Goal: Task Accomplishment & Management: Manage account settings

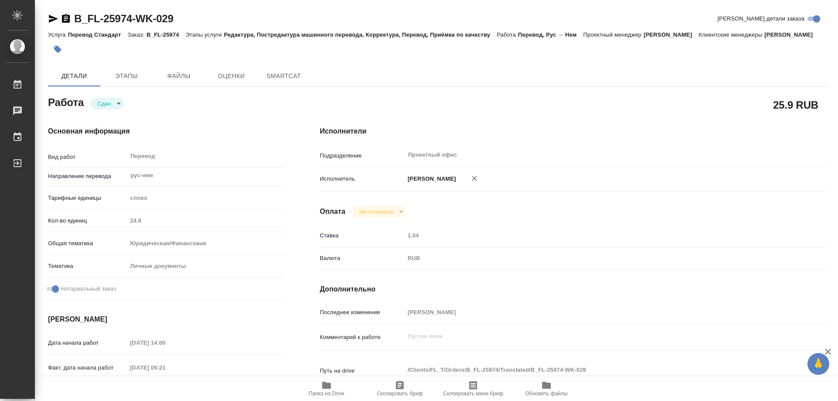
type textarea "x"
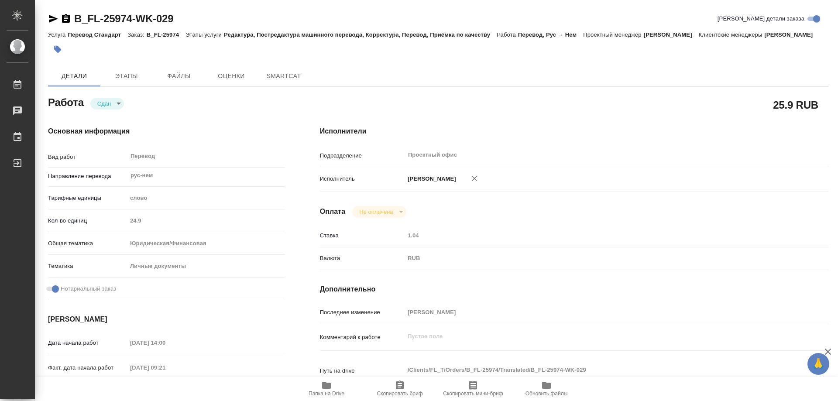
type textarea "x"
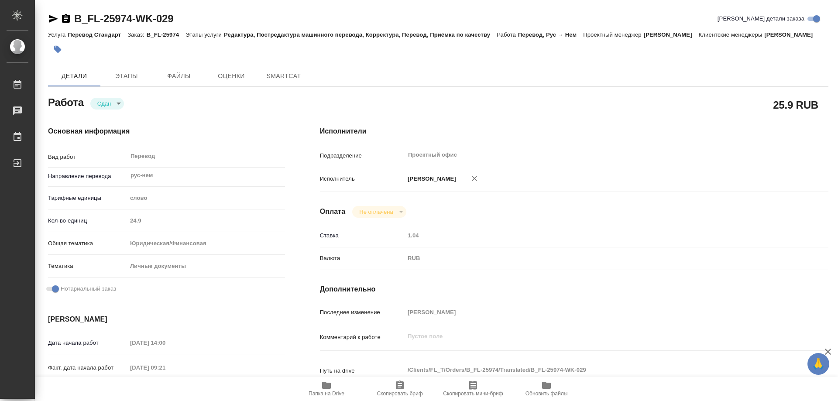
type textarea "x"
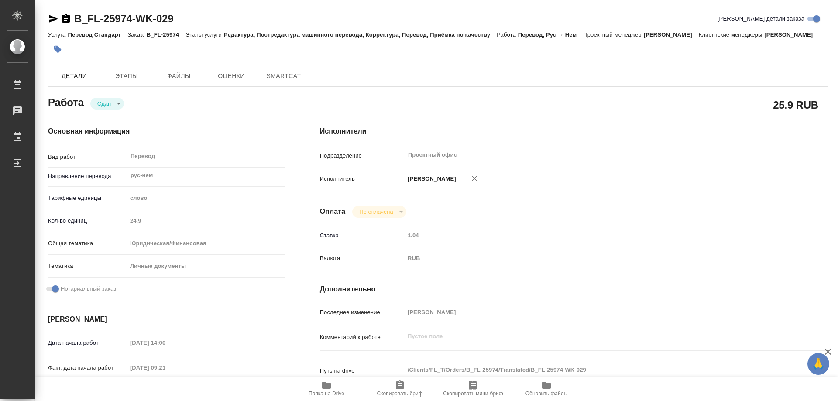
type textarea "x"
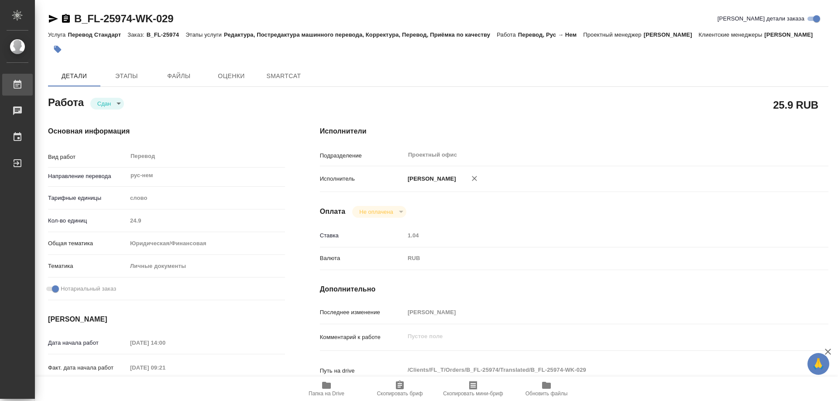
type textarea "x"
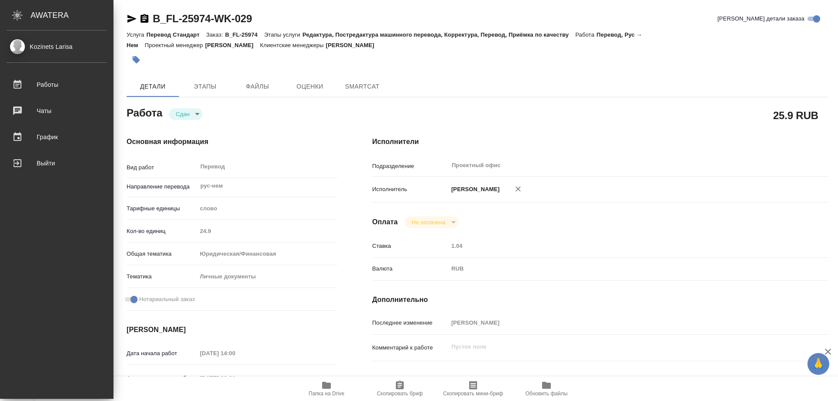
type textarea "x"
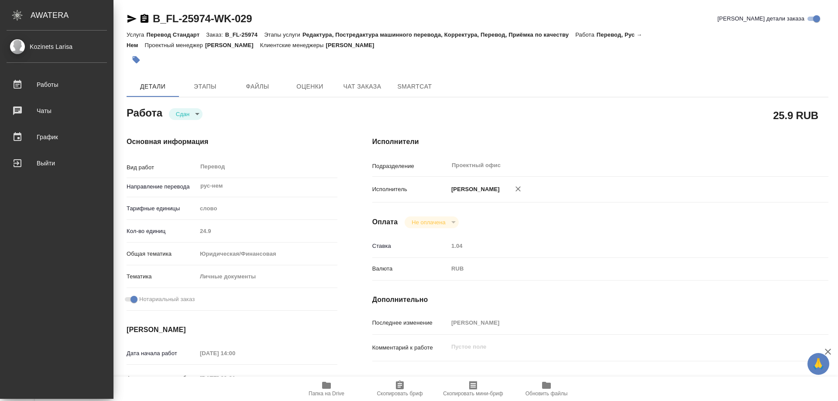
type textarea "x"
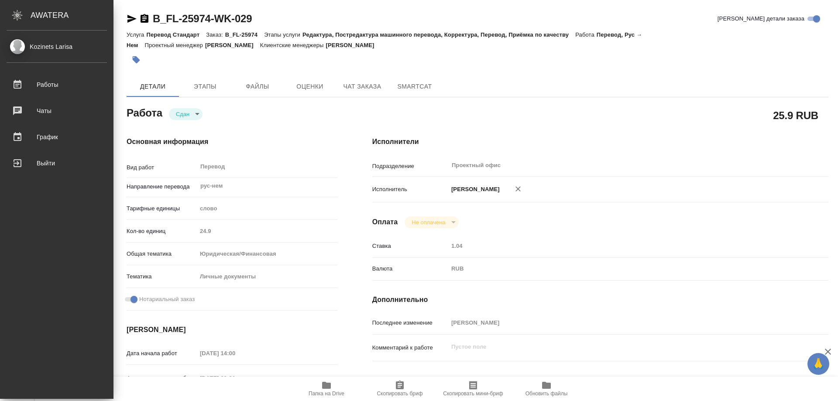
type textarea "x"
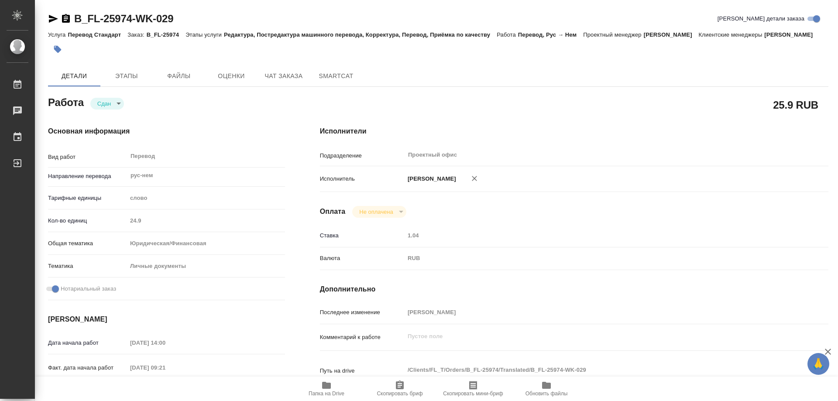
type textarea "x"
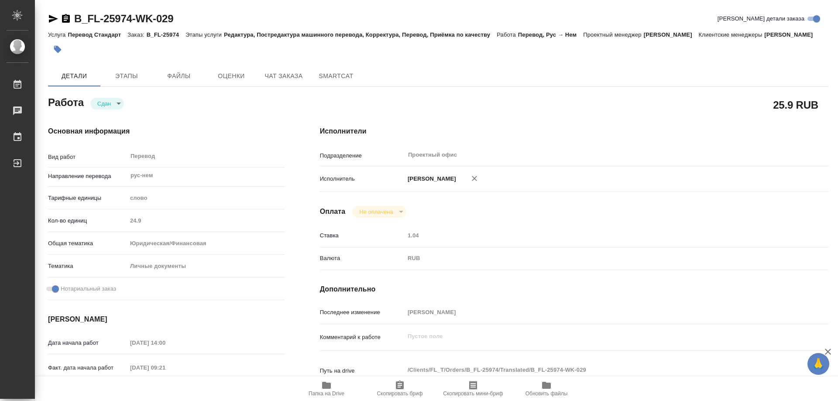
click at [52, 16] on icon "button" at bounding box center [53, 19] width 10 height 10
drag, startPoint x: 68, startPoint y: 20, endPoint x: 228, endPoint y: 7, distance: 161.2
click at [68, 20] on icon "button" at bounding box center [66, 18] width 8 height 9
type textarea "x"
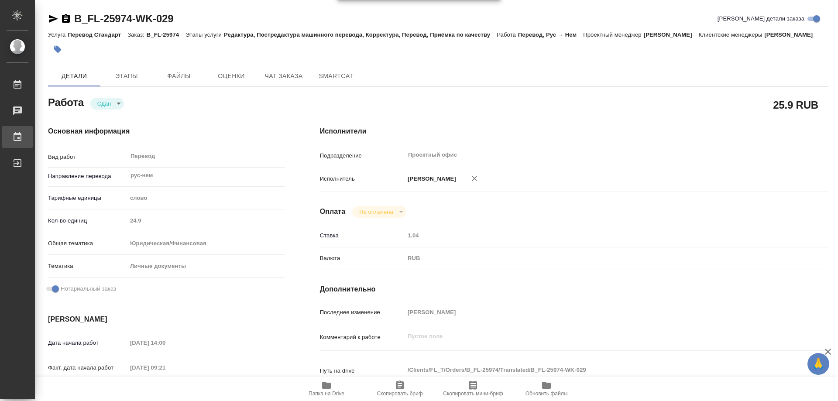
type textarea "x"
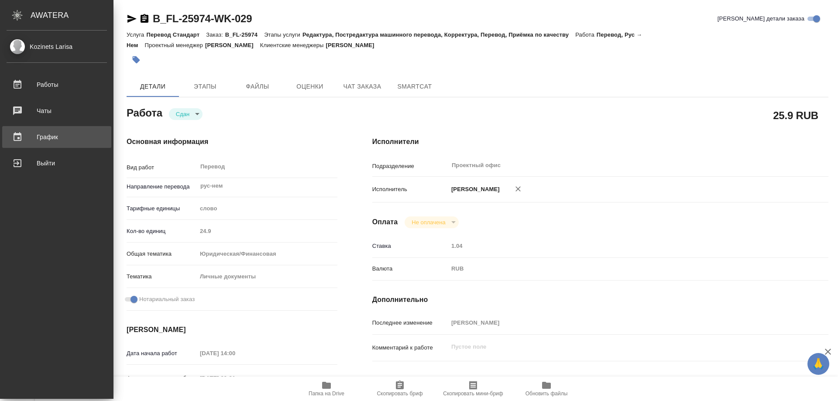
type textarea "x"
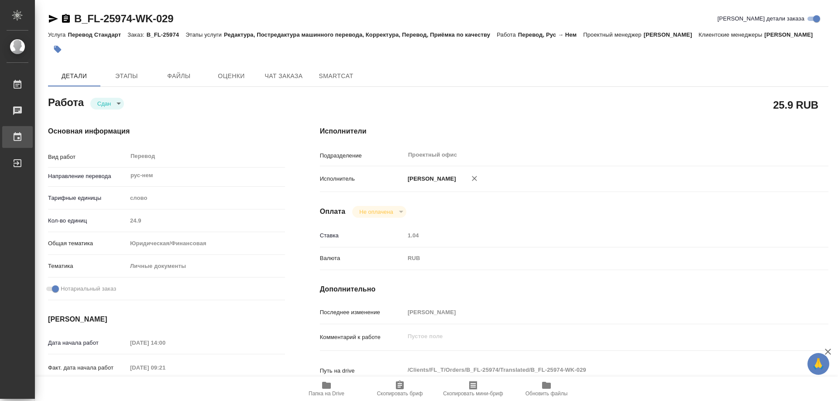
click at [17, 141] on div "График" at bounding box center [7, 137] width 22 height 13
type textarea "x"
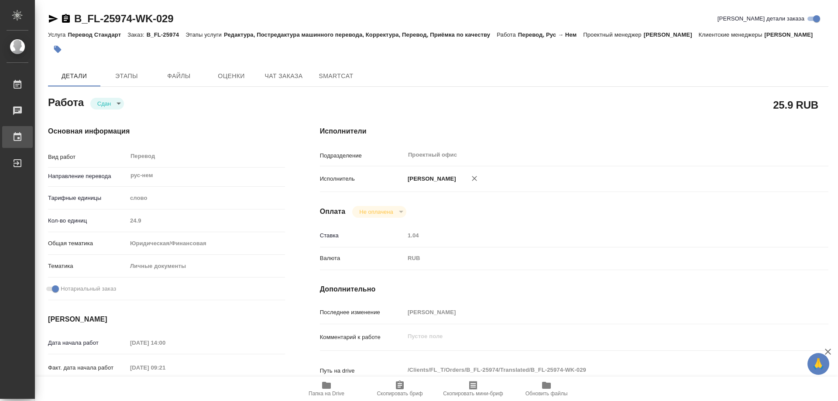
type textarea "x"
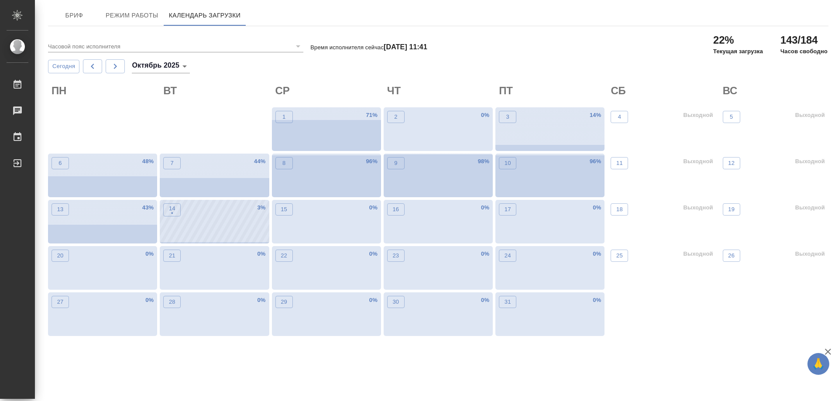
click at [169, 222] on div "14 •" at bounding box center [171, 223] width 17 height 40
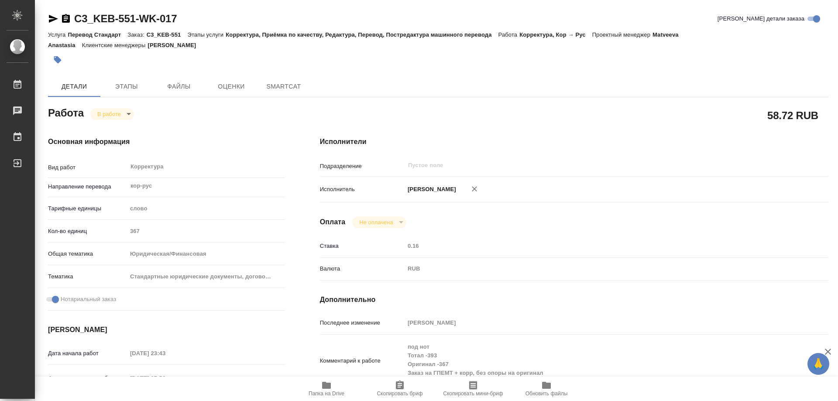
type textarea "x"
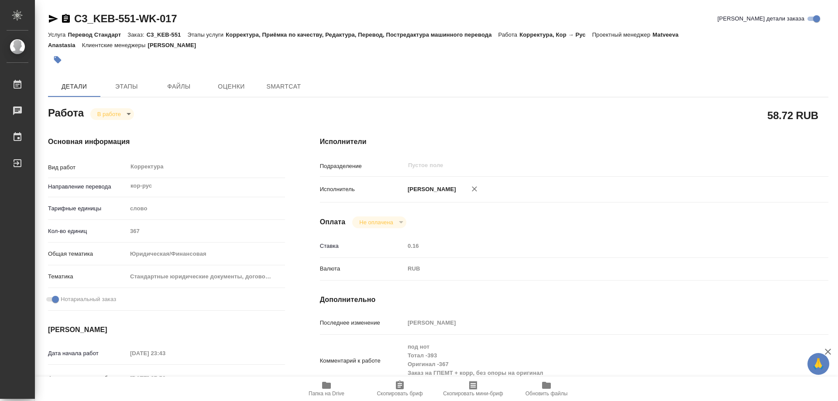
type textarea "x"
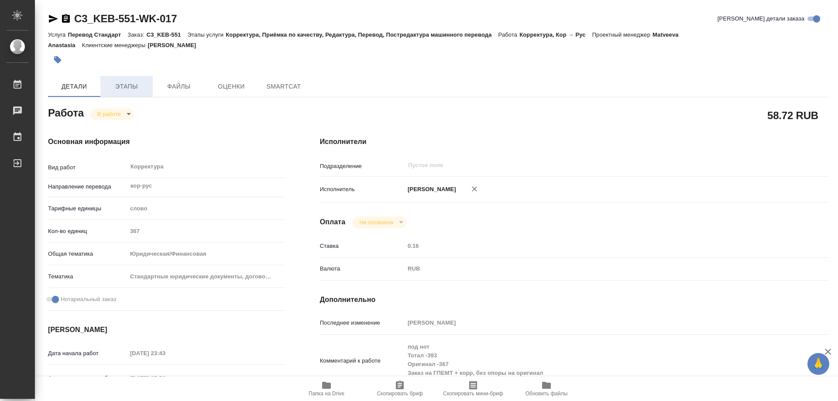
type textarea "x"
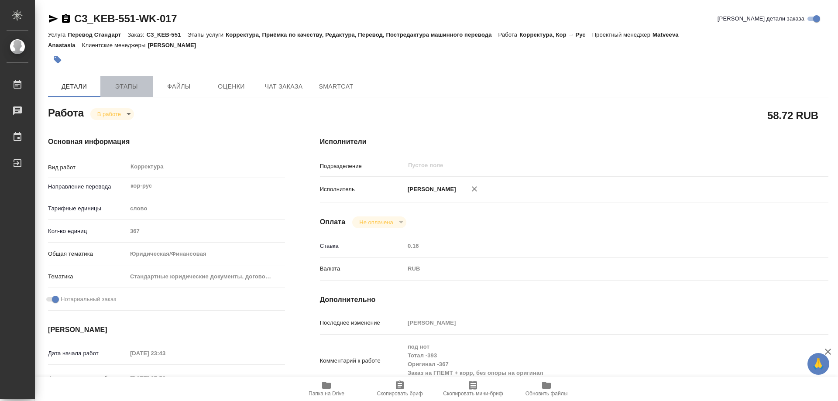
click at [138, 90] on span "Этапы" at bounding box center [127, 86] width 42 height 11
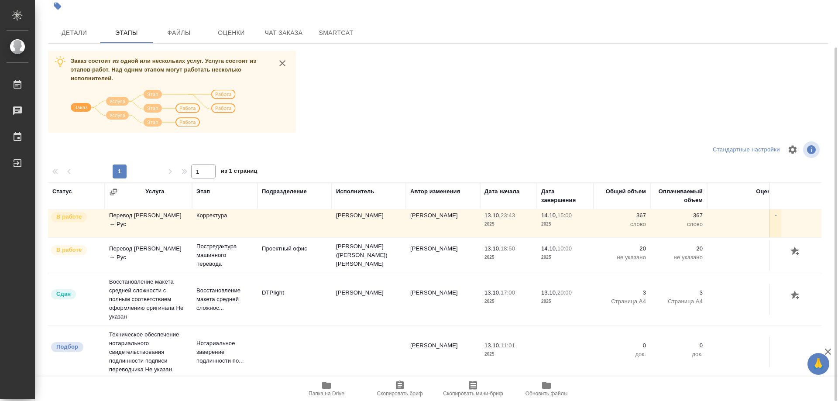
scroll to position [10, 0]
click at [75, 38] on span "Детали" at bounding box center [74, 33] width 42 height 11
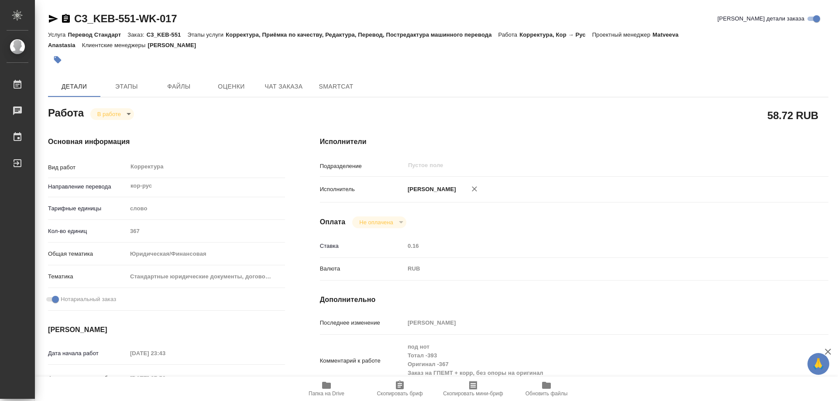
type textarea "x"
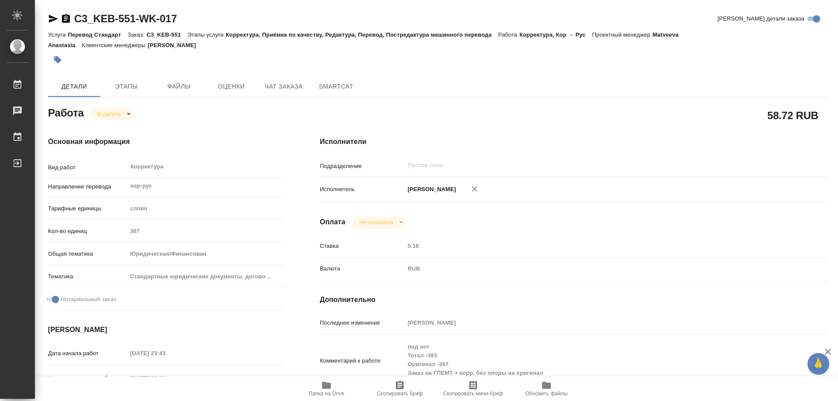
type textarea "x"
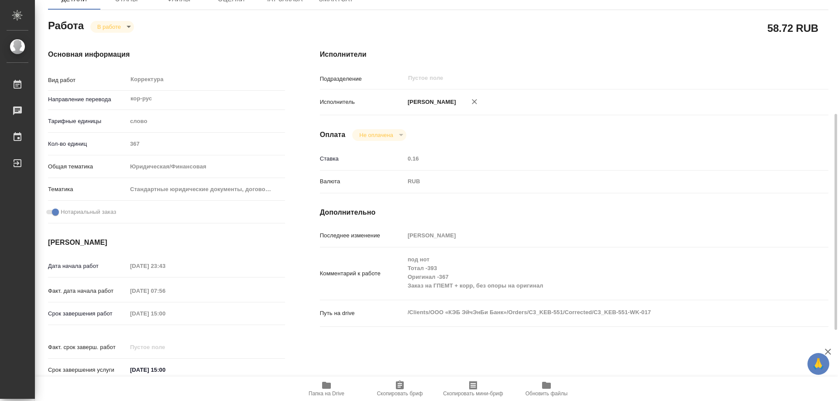
scroll to position [131, 0]
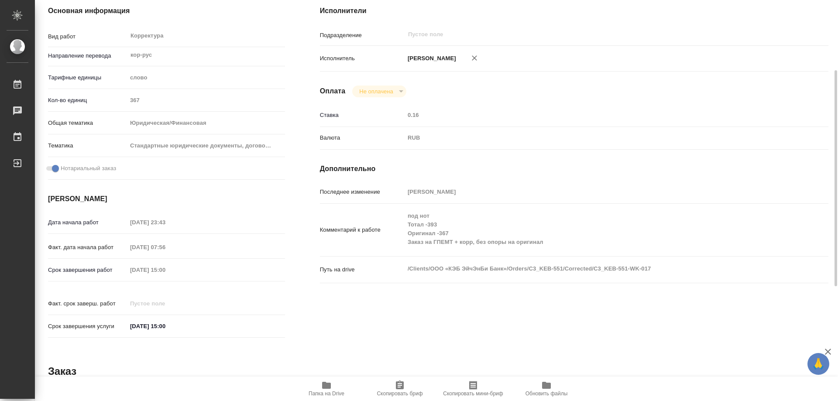
type textarea "x"
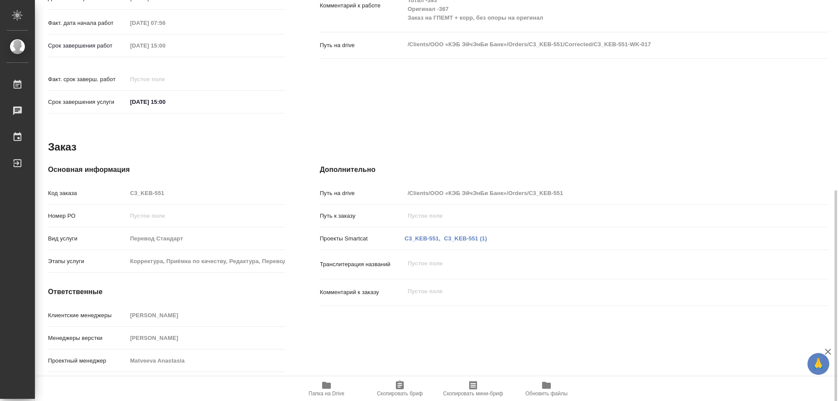
scroll to position [357, 0]
type textarea "x"
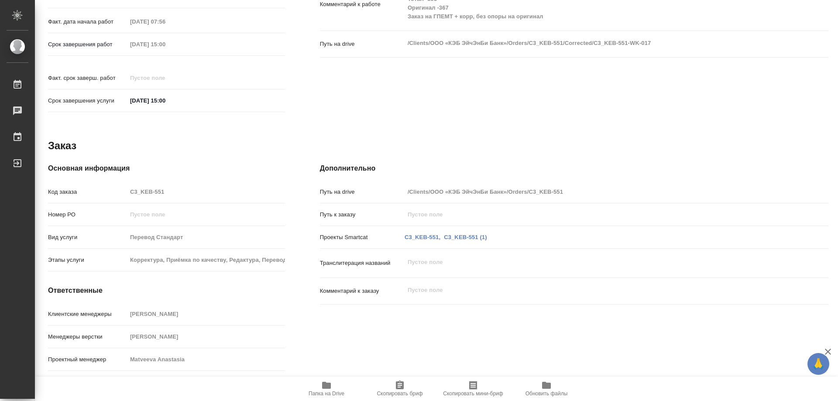
type textarea "x"
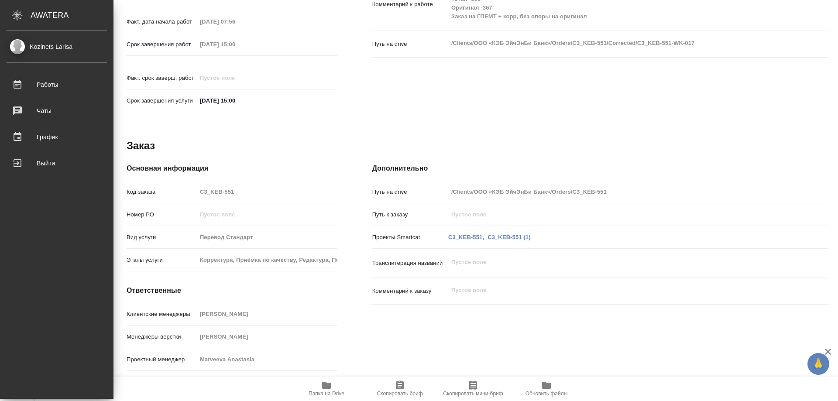
type textarea "x"
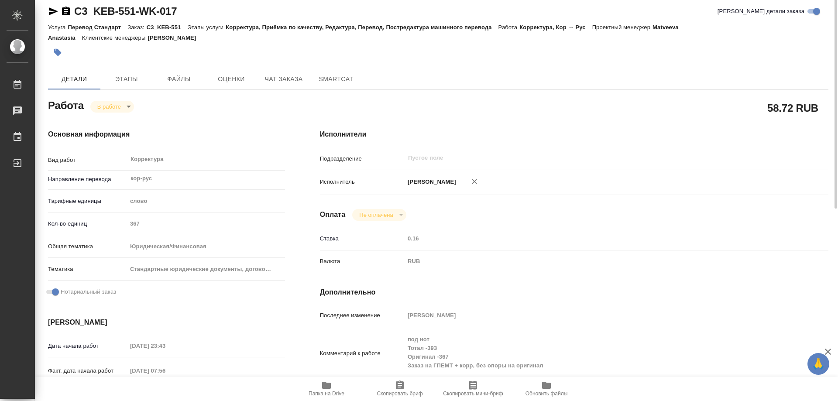
scroll to position [0, 0]
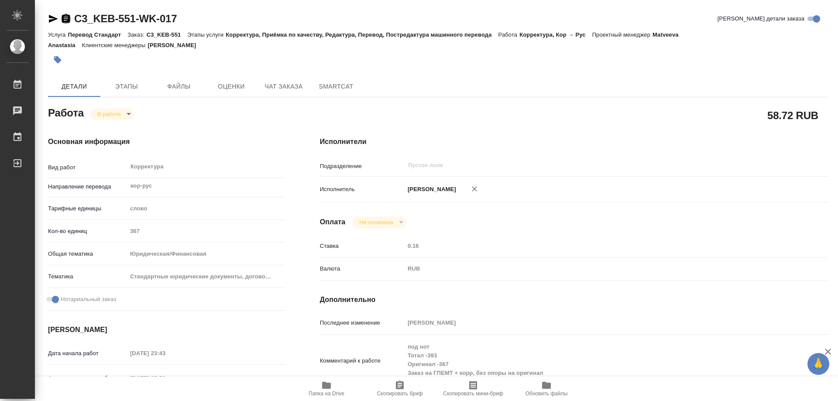
click at [64, 19] on icon "button" at bounding box center [66, 18] width 8 height 9
